Goal: Task Accomplishment & Management: Complete application form

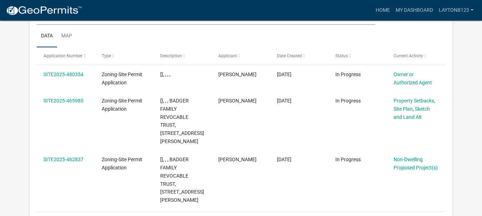
scroll to position [95, 0]
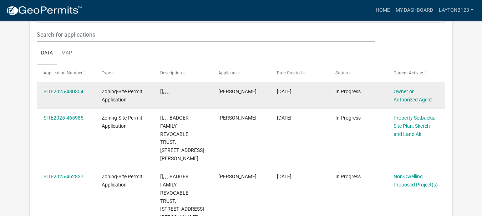
click at [122, 95] on div "Zoning-Site Permit Application" at bounding box center [124, 96] width 45 height 16
click at [58, 92] on link "SITE2025-480354" at bounding box center [64, 92] width 40 height 6
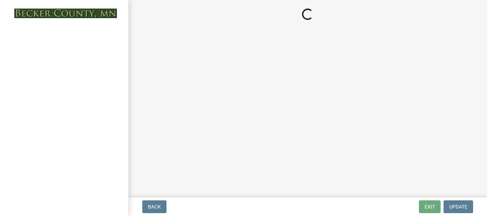
click at [58, 92] on div at bounding box center [64, 108] width 128 height 216
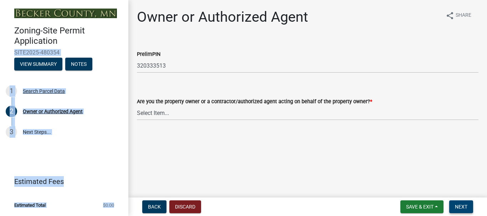
click at [459, 204] on span "Next" at bounding box center [461, 207] width 12 height 6
click at [161, 113] on select "Select Item... Property Owner Authorized Agent" at bounding box center [308, 113] width 342 height 15
click at [137, 106] on select "Select Item... Property Owner Authorized Agent" at bounding box center [308, 113] width 342 height 15
select select "3c674549-ed69-405f-b795-9fa3f7d47d9d"
click at [463, 208] on span "Next" at bounding box center [461, 207] width 12 height 6
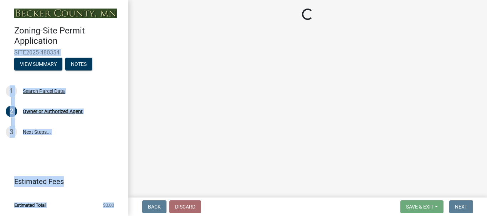
select select "5a3c243d-5cb2-4bc7-bda1-959088d74f81"
select select "61d56479-71b4-4f98-942d-99b919d4174a"
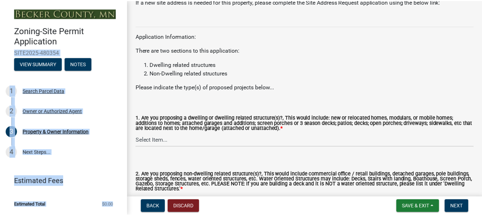
scroll to position [780, 0]
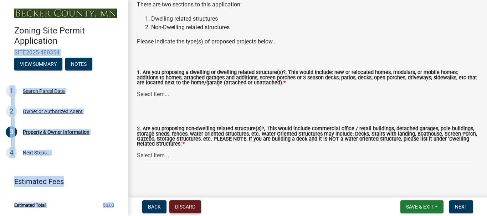
click at [185, 205] on button "Discard" at bounding box center [185, 207] width 32 height 13
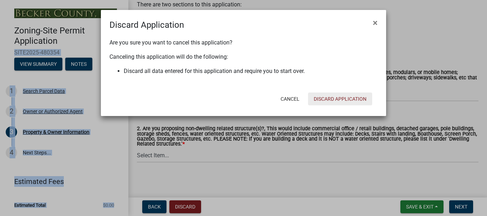
click at [336, 98] on button "Discard Application" at bounding box center [340, 99] width 64 height 13
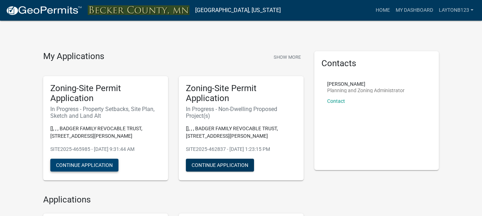
click at [87, 166] on button "Continue Application" at bounding box center [84, 165] width 68 height 13
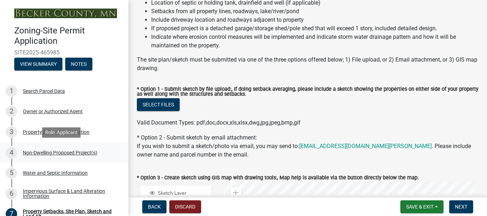
click at [72, 153] on div "Non-Dwelling Proposed Project(s)" at bounding box center [60, 153] width 75 height 5
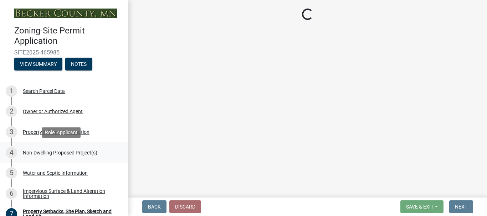
select select "6ced1b54-2913-4dbf-9776-23baa6524e46"
select select "3a2d96d3-fd69-4ed9-bae4-7a5aa03a7e58"
select select "cf118f3b-6469-426f-b247-8aeebfb0198d"
select select "ae391dbd-f41d-43ca-bdf1-092bd9136923"
select select "258cbdbc-8629-455d-9fed-6a57bf82144e"
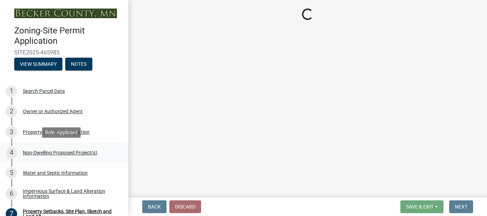
select select "00898f61-7ba8-49f3-9ca7-7e396e8a7c45"
select select "a9a8393f-3c28-47b8-b6d9-84c94641c3fc"
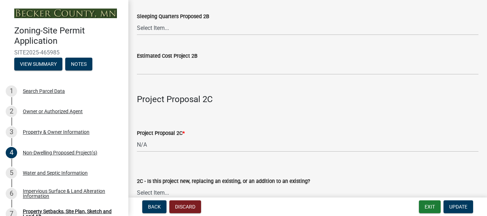
scroll to position [1034, 0]
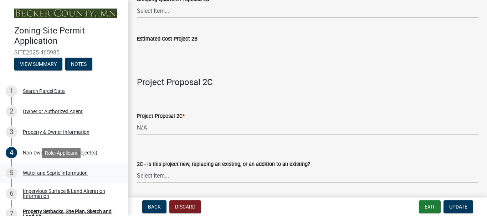
click at [45, 173] on div "Water and Septic Information" at bounding box center [55, 173] width 65 height 5
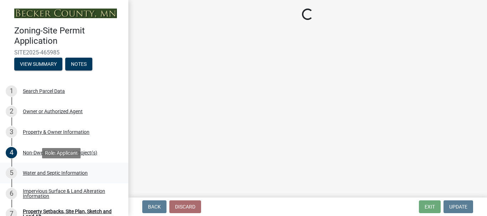
scroll to position [0, 0]
select select "36c179e4-d9bc-4e26-9fa7-a2562bd8114c"
select select "a01a1fb1-1490-43e2-af36-29ac4cf5629f"
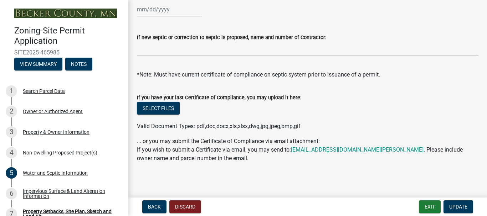
scroll to position [324, 0]
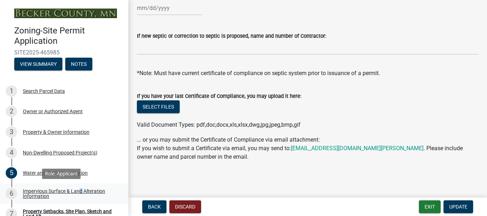
click at [78, 192] on div "Impervious Surface & Land Alteration Information" at bounding box center [70, 194] width 94 height 10
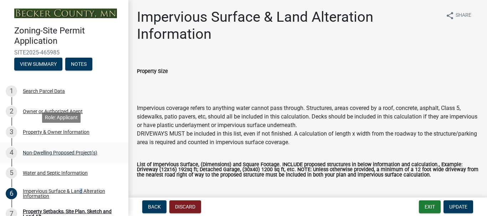
scroll to position [71, 0]
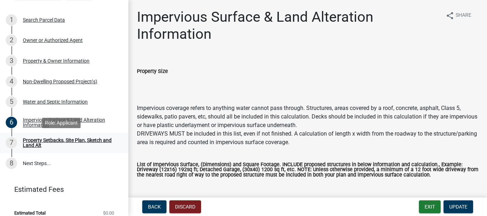
click at [51, 142] on div "Property Setbacks, Site Plan, Sketch and Land Alt" at bounding box center [70, 143] width 94 height 10
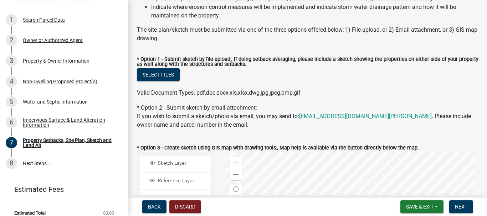
scroll to position [143, 0]
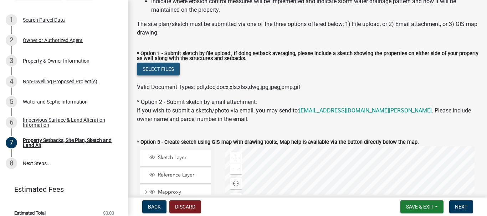
click at [158, 69] on button "Select files" at bounding box center [158, 69] width 43 height 13
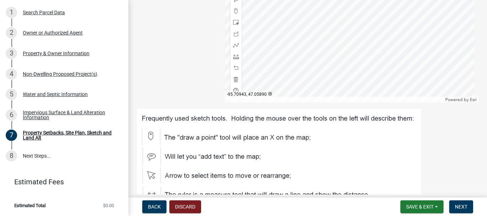
scroll to position [392, 0]
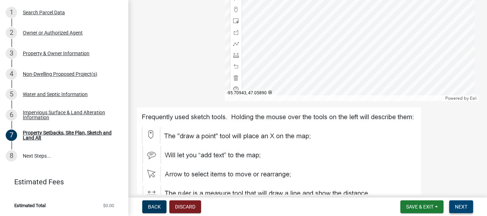
click at [460, 207] on span "Next" at bounding box center [461, 207] width 12 height 6
click at [466, 204] on span "Next" at bounding box center [461, 207] width 12 height 6
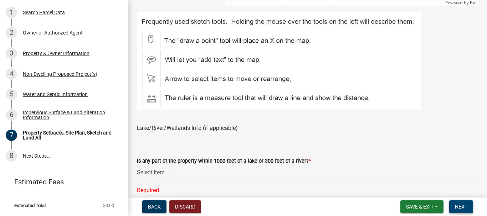
scroll to position [499, 0]
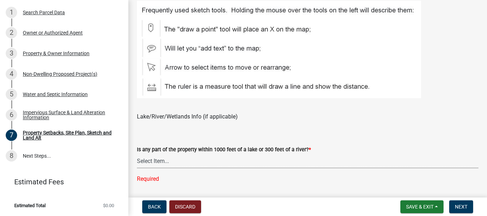
click at [154, 159] on select "Select Item... Shoreland-Riparian (Property is bordering a lake, river or strea…" at bounding box center [308, 161] width 342 height 15
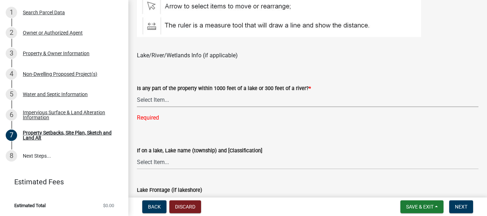
scroll to position [571, 0]
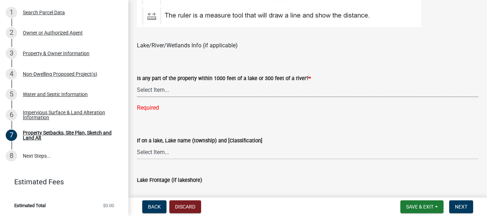
click at [148, 89] on select "Select Item... Shoreland-Riparian (Property is bordering a lake, river or strea…" at bounding box center [308, 90] width 342 height 15
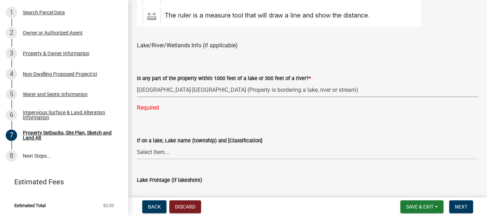
click at [137, 83] on select "Select Item... Shoreland-Riparian (Property is bordering a lake, river or strea…" at bounding box center [308, 90] width 342 height 15
select select "7b13c63f-e699-4112-b373-98fbd28ec536"
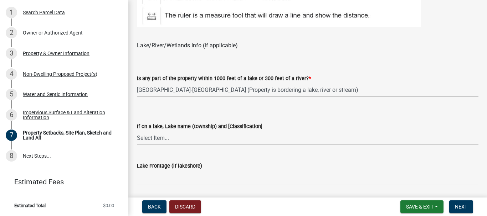
scroll to position [606, 0]
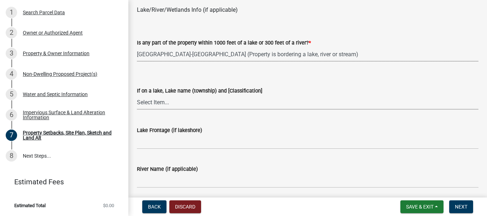
click at [159, 104] on select "Select Item... [GEOGRAPHIC_DATA] is not listed below [GEOGRAPHIC_DATA] ([GEOGRA…" at bounding box center [308, 102] width 342 height 15
click at [137, 96] on select "Select Item... [GEOGRAPHIC_DATA] is not listed below [GEOGRAPHIC_DATA] ([GEOGRA…" at bounding box center [308, 102] width 342 height 15
select select "61e50a0f-d34a-406c-8f1e-40c7e543f5ce"
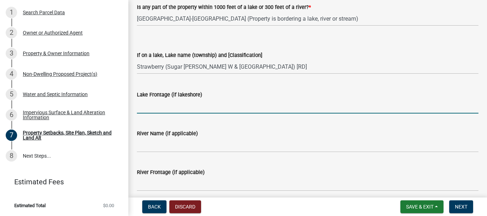
click at [163, 110] on input "Lake Frontage (if lakeshore)" at bounding box center [308, 106] width 342 height 15
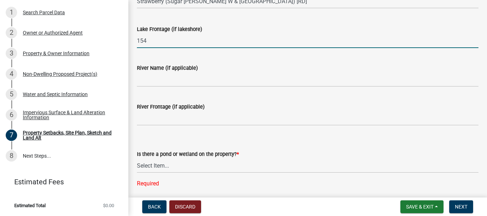
scroll to position [713, 0]
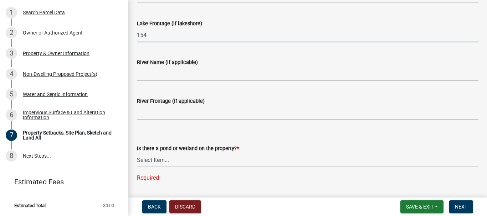
type input "154"
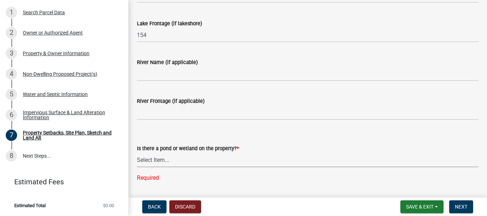
click at [154, 163] on select "Select Item... Yes No" at bounding box center [308, 160] width 342 height 15
click at [137, 153] on select "Select Item... Yes No" at bounding box center [308, 160] width 342 height 15
select select "b56a4575-9846-47cf-8067-c59a4853da22"
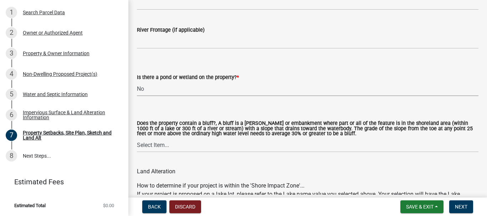
scroll to position [820, 0]
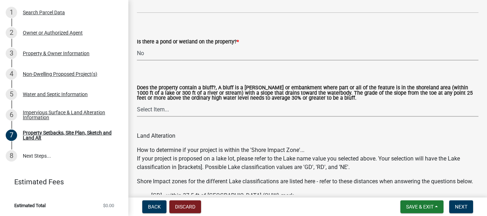
click at [160, 111] on select "Select Item... Yes No" at bounding box center [308, 109] width 342 height 15
click at [137, 103] on select "Select Item... Yes No" at bounding box center [308, 109] width 342 height 15
select select "b9185151-7fec-488a-a719-f11a93338dbd"
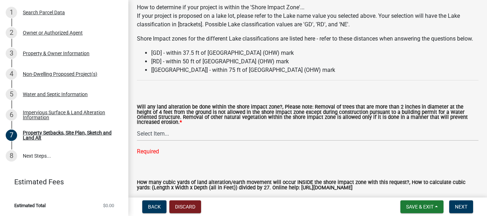
scroll to position [963, 0]
click at [149, 142] on select "Select Item... Yes No N/A" at bounding box center [308, 134] width 342 height 15
click at [137, 137] on select "Select Item... Yes No N/A" at bounding box center [308, 134] width 342 height 15
select select "e8ab2dc3-aa3f-46f3-9b4a-37eb25ad84af"
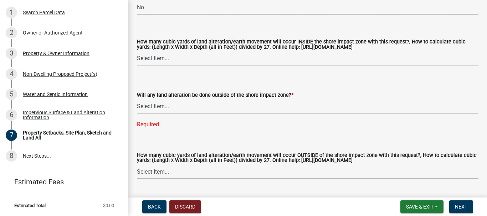
scroll to position [1106, 0]
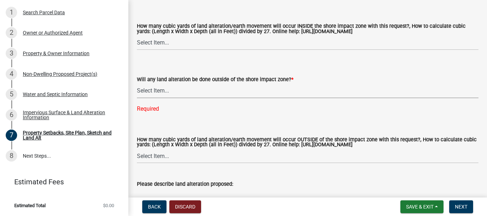
click at [160, 98] on select "Select Item... Yes No N/A" at bounding box center [308, 91] width 342 height 15
click at [137, 93] on select "Select Item... Yes No N/A" at bounding box center [308, 91] width 342 height 15
select select "5ad4ab64-b44e-481c-9000-9e5907aa74e1"
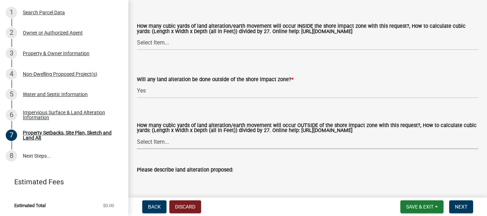
click at [158, 149] on select "Select Item... None 10 Cubic Yards or less 11-50 Cubic Yards Over 50 Cubic Yards" at bounding box center [308, 142] width 342 height 15
click at [137, 145] on select "Select Item... None 10 Cubic Yards or less 11-50 Cubic Yards Over 50 Cubic Yards" at bounding box center [308, 142] width 342 height 15
select select "d61e3758-d187-40af-a435-5e09c3f3d509"
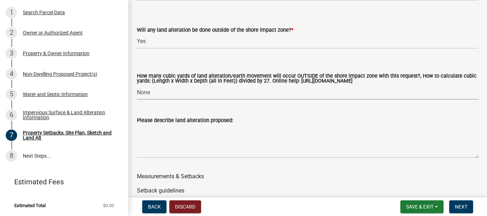
scroll to position [1177, 0]
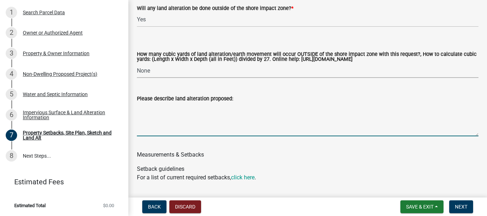
click at [197, 137] on textarea "Please describe land alteration proposed:" at bounding box center [308, 120] width 342 height 34
click at [277, 118] on textarea "Leveling the land under the Pole Shed and making a drivway access" at bounding box center [308, 120] width 342 height 34
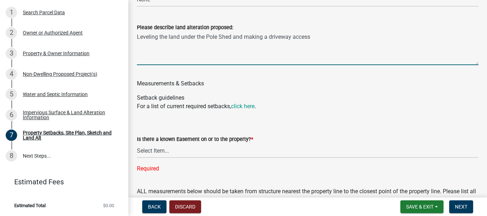
scroll to position [1284, 0]
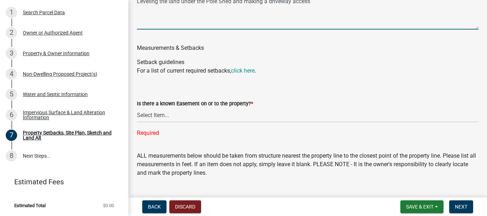
type textarea "Leveling the land under the Pole Shed and making a driveway access"
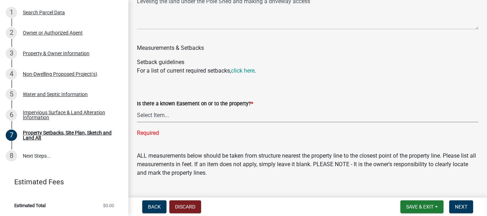
click at [159, 123] on select "Select Item... Yes No" at bounding box center [308, 115] width 342 height 15
click at [137, 118] on select "Select Item... Yes No" at bounding box center [308, 115] width 342 height 15
select select "c8b8ea71-7088-4e87-a493-7bc88cc2835b"
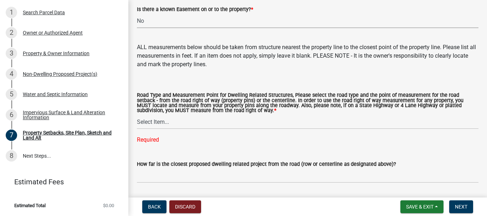
scroll to position [1391, 0]
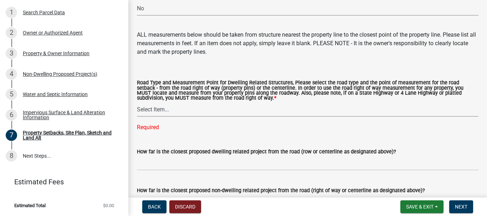
click at [159, 117] on select "Select Item... Private Easement - Right of Way Private Easement - Centerline Pu…" at bounding box center [308, 109] width 342 height 15
click at [137, 113] on select "Select Item... Private Easement - Right of Way Private Easement - Centerline Pu…" at bounding box center [308, 109] width 342 height 15
select select "1418c7e3-4054-4b00-84b5-d09b9560f30a"
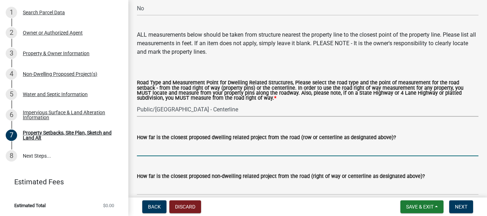
click at [187, 157] on input "How far is the closest proposed dwelling related project from the road (row or …" at bounding box center [308, 149] width 342 height 15
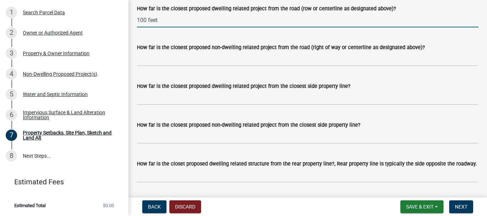
scroll to position [1534, 0]
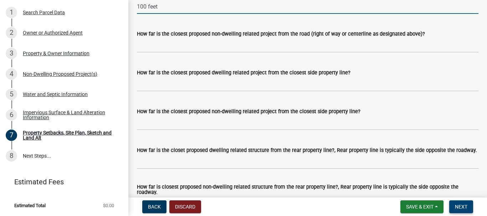
type input "100 feet"
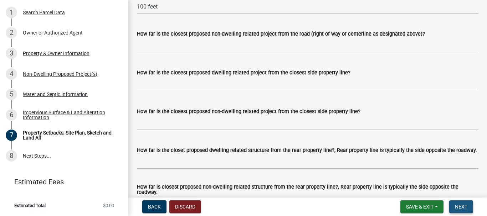
click at [458, 204] on button "Next" at bounding box center [461, 207] width 24 height 13
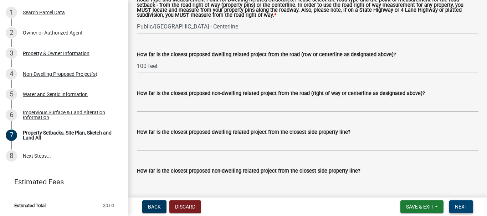
scroll to position [1498, 0]
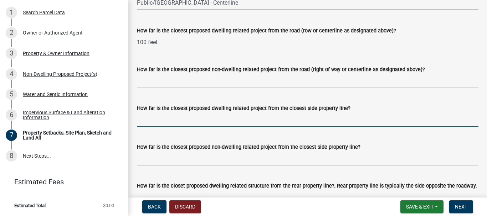
click at [197, 127] on input "How far is the closest proposed dwelling related project from the closest side …" at bounding box center [308, 120] width 342 height 15
type input "30 feet"
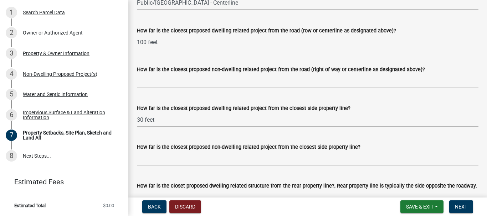
click at [170, 35] on div "How far is the closest proposed dwelling related project from the road (row or …" at bounding box center [308, 30] width 342 height 9
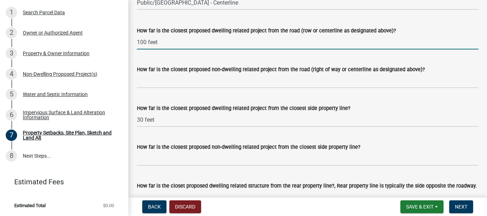
click at [169, 50] on input "100 feet" at bounding box center [308, 42] width 342 height 15
type input "1"
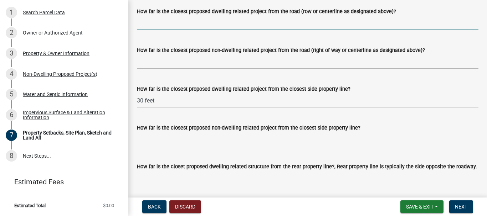
scroll to position [1605, 0]
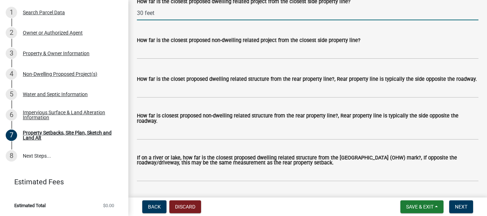
click at [170, 20] on input "30 feet" at bounding box center [308, 13] width 342 height 15
type input "3"
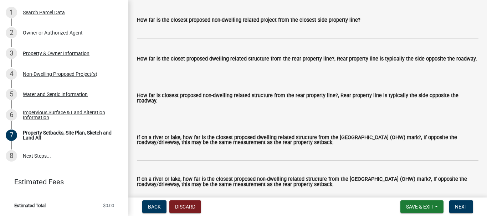
scroll to position [1676, 0]
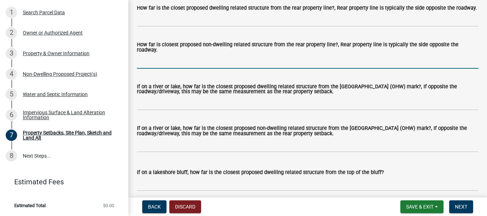
click at [142, 69] on input "How far is closest proposed non-dwelling related structure from the rear proper…" at bounding box center [308, 61] width 342 height 15
click at [146, 69] on input "325 feet" at bounding box center [308, 61] width 342 height 15
type input "275 feet"
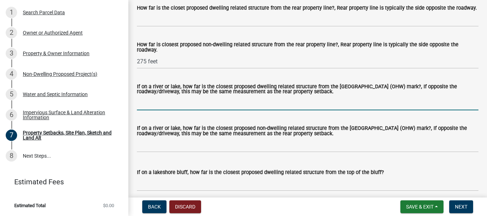
click at [156, 111] on input "If on a river or lake, how far is the closest proposed dwelling related structu…" at bounding box center [308, 103] width 342 height 15
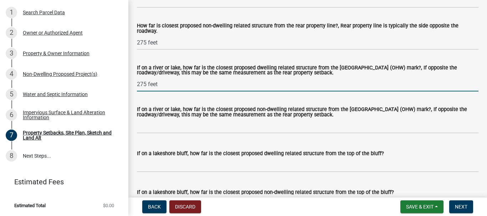
scroll to position [1712, 0]
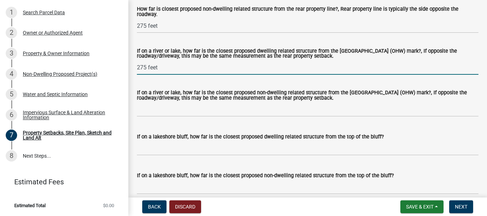
click at [161, 70] on input "275 feet" at bounding box center [308, 67] width 342 height 15
type input "2"
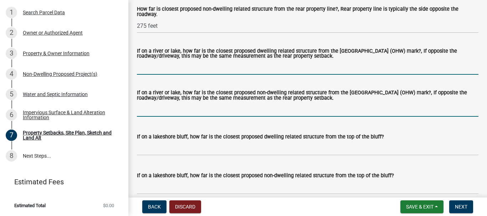
click at [215, 115] on input "If on a river or lake, how far is the closest proposed non-dwelling related str…" at bounding box center [308, 109] width 342 height 15
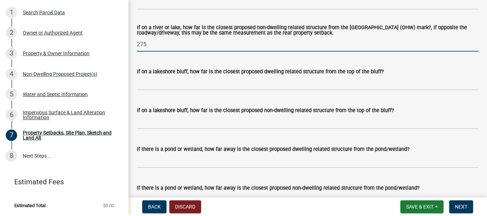
scroll to position [1783, 0]
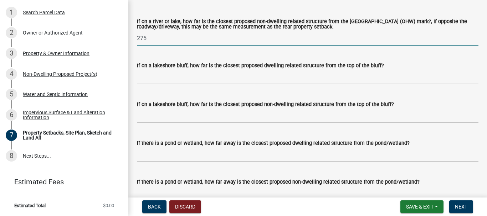
type input "275"
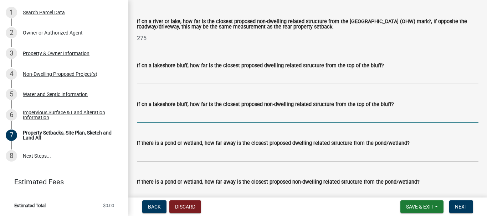
click at [170, 123] on input "If on a lakeshore bluff, how far is the closest proposed non-dwelling related s…" at bounding box center [308, 116] width 342 height 15
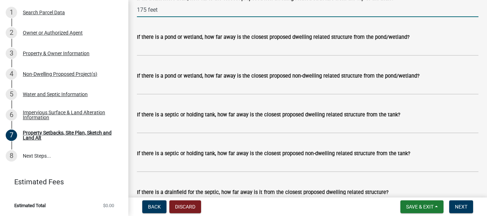
scroll to position [1890, 0]
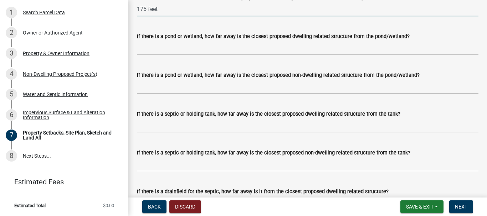
type input "175 feet"
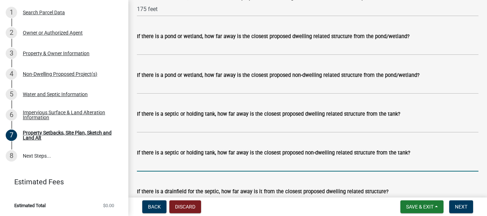
click at [292, 172] on input "If there is a septic or holding tank, how far away is the closest proposed non-…" at bounding box center [308, 164] width 342 height 15
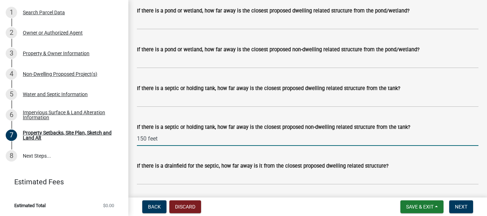
scroll to position [2033, 0]
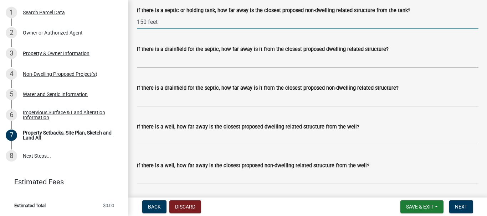
type input "150 feet"
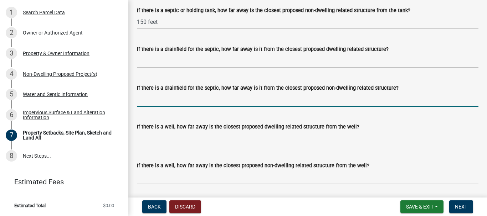
click at [173, 107] on input "If there is a drainfield for the septic, how far away is it from the closest pr…" at bounding box center [308, 99] width 342 height 15
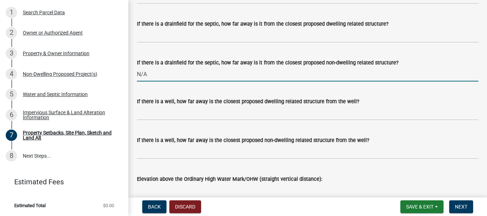
scroll to position [2104, 0]
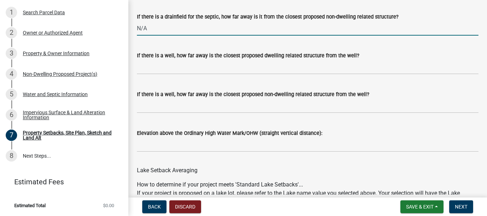
type input "N/A"
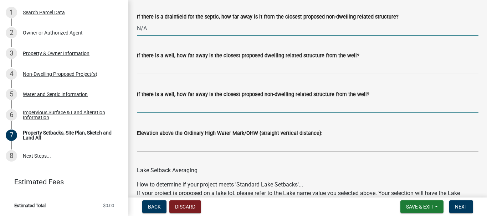
click at [209, 113] on input "If there is a well, how far away is the closest proposed non-dwelling related s…" at bounding box center [308, 106] width 342 height 15
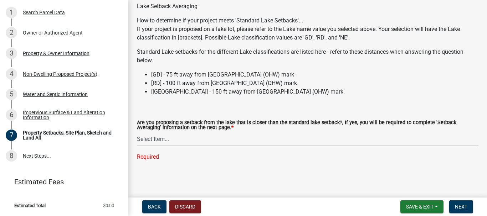
scroll to position [2278, 0]
type input "150 feet"
click at [149, 137] on select "Select Item... Yes No N/A" at bounding box center [308, 139] width 342 height 15
click at [137, 146] on select "Select Item... Yes No N/A" at bounding box center [308, 139] width 342 height 15
select select "19d13e65-c93d-443e-910a-7a17299544cc"
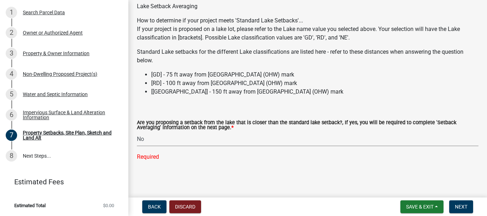
scroll to position [2263, 0]
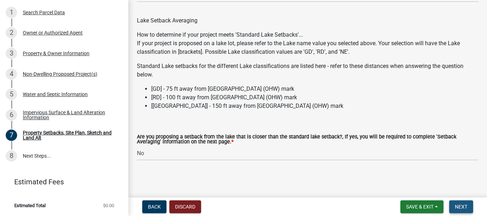
click at [461, 206] on span "Next" at bounding box center [461, 207] width 12 height 6
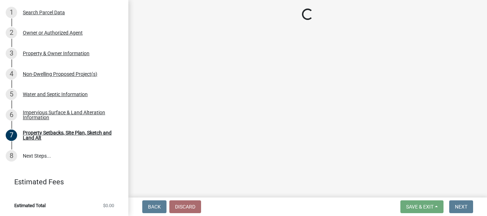
scroll to position [120, 0]
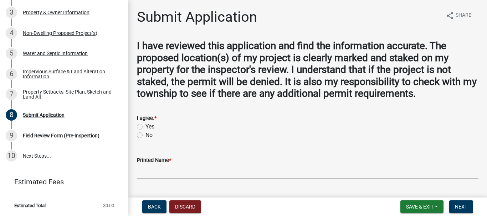
click at [146, 126] on label "Yes" at bounding box center [150, 127] width 9 height 9
click at [146, 126] on input "Yes" at bounding box center [148, 125] width 5 height 5
radio input "true"
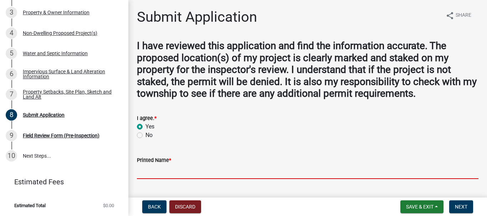
click at [176, 172] on input "Printed Name *" at bounding box center [308, 172] width 342 height 15
type input "[PERSON_NAME]"
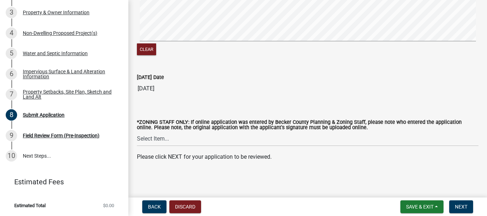
scroll to position [213, 0]
click at [462, 206] on span "Next" at bounding box center [461, 207] width 12 height 6
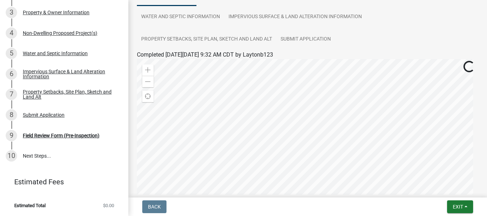
scroll to position [71, 0]
